Goal: Transaction & Acquisition: Purchase product/service

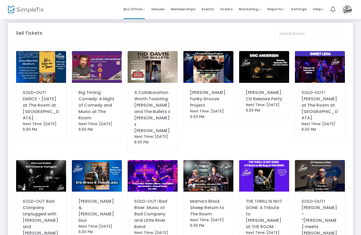
scroll to position [3, 0]
click at [212, 74] on img at bounding box center [208, 67] width 50 height 32
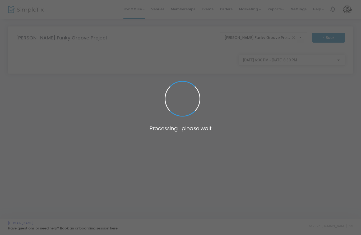
scroll to position [0, 0]
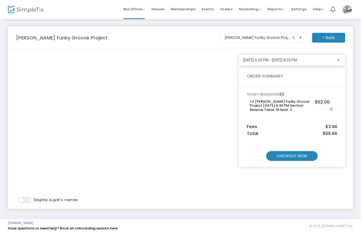
click at [301, 152] on m-button "CHECKOUT NOW" at bounding box center [292, 156] width 52 height 10
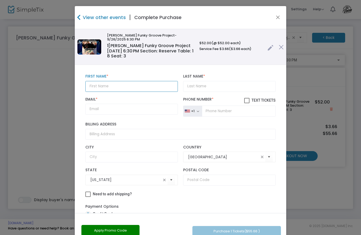
click at [111, 89] on input "text" at bounding box center [131, 86] width 92 height 11
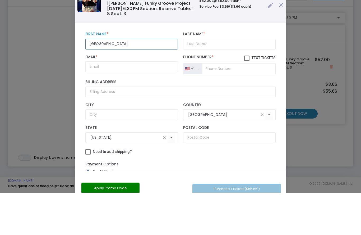
type input "[GEOGRAPHIC_DATA]"
click at [213, 81] on input "Last Name *" at bounding box center [229, 86] width 92 height 11
type input "Arzt"
click at [110, 104] on input "Email *" at bounding box center [131, 109] width 92 height 11
type input "[EMAIL_ADDRESS][DOMAIN_NAME]"
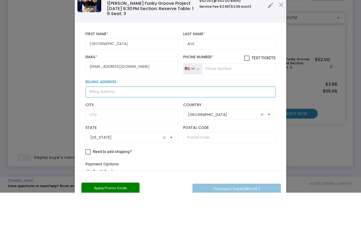
type input "18968 Roth Dr.,"
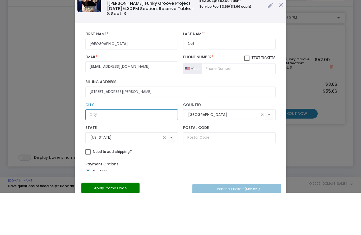
type input "Lewes"
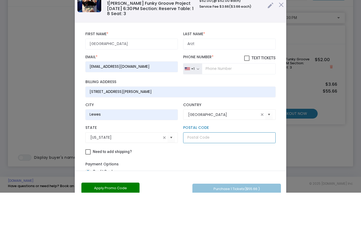
type input "19958"
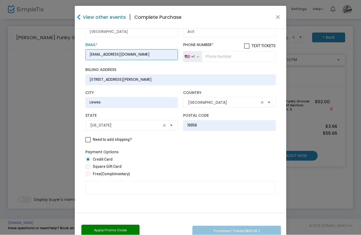
scroll to position [60, 0]
click at [225, 55] on input "tel" at bounding box center [239, 56] width 74 height 11
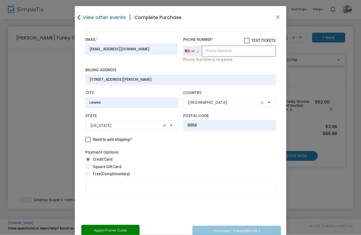
type input "[PHONE_NUMBER]"
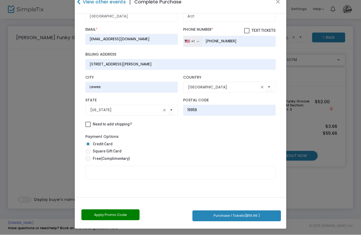
scroll to position [15, 0]
click at [248, 29] on span at bounding box center [246, 31] width 5 height 5
click at [247, 34] on input "Text Tickets" at bounding box center [246, 34] width 0 height 0
checkbox input "true"
click at [88, 160] on span at bounding box center [87, 158] width 5 height 5
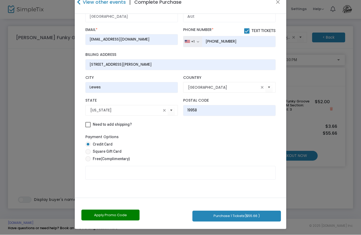
click at [88, 161] on input "Free (Complimentary)" at bounding box center [88, 161] width 0 height 0
radio input "true"
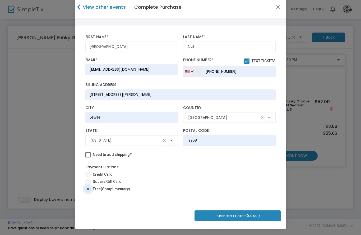
scroll to position [10, 0]
click at [251, 214] on span "($0.00 )" at bounding box center [252, 215] width 13 height 5
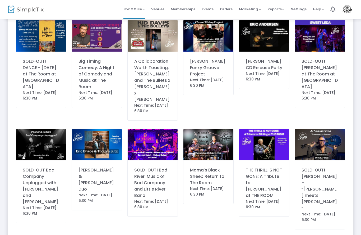
click at [269, 138] on img at bounding box center [264, 145] width 50 height 32
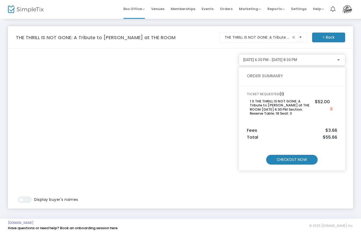
click at [297, 158] on m-button "CHECKOUT NOW" at bounding box center [292, 160] width 52 height 10
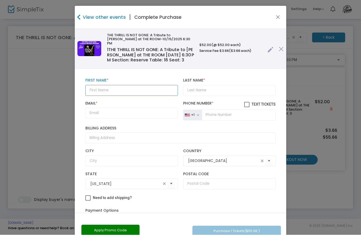
click at [116, 85] on input "text" at bounding box center [131, 90] width 92 height 11
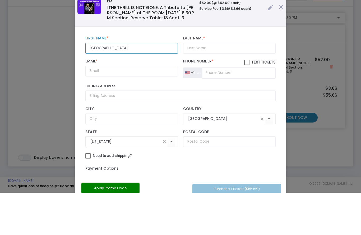
type input "[GEOGRAPHIC_DATA]"
click at [212, 85] on input "Last Name *" at bounding box center [229, 90] width 92 height 11
type input "Arzt"
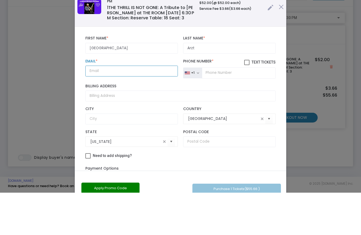
click at [111, 108] on input "Email *" at bounding box center [131, 113] width 92 height 11
type input "[EMAIL_ADDRESS][DOMAIN_NAME]"
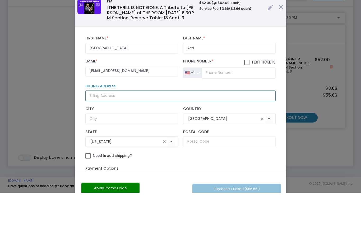
type input "Retired"
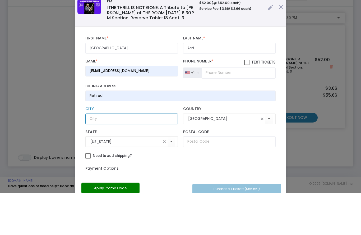
type input "Retired"
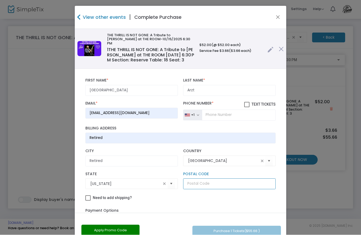
type input "19958"
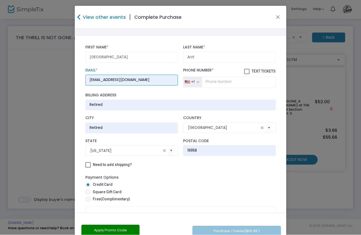
scroll to position [44, 0]
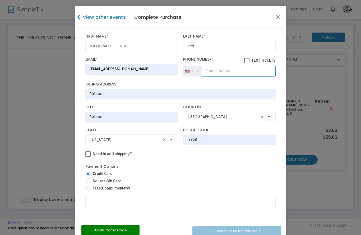
click at [224, 69] on input "tel" at bounding box center [239, 71] width 74 height 11
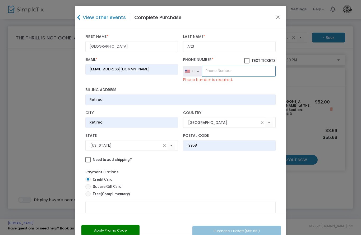
type input "[PHONE_NUMBER]"
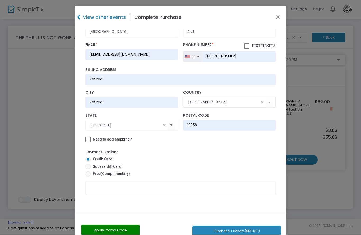
scroll to position [60, 0]
click at [246, 44] on span at bounding box center [246, 46] width 5 height 5
click at [246, 49] on input "Text Tickets" at bounding box center [246, 49] width 0 height 0
checkbox input "true"
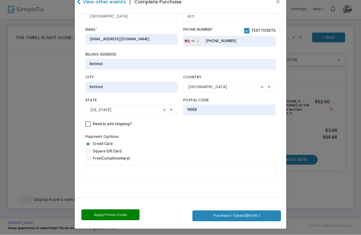
scroll to position [15, 0]
click at [90, 159] on span at bounding box center [87, 158] width 5 height 5
click at [88, 161] on input "Free (Complimentary)" at bounding box center [88, 161] width 0 height 0
radio input "true"
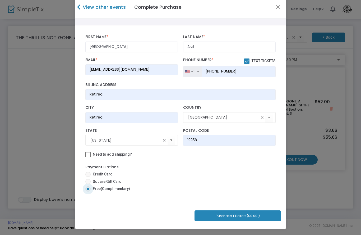
scroll to position [10, 0]
click at [250, 215] on span "($0.00 )" at bounding box center [252, 215] width 13 height 5
